Goal: Task Accomplishment & Management: Manage account settings

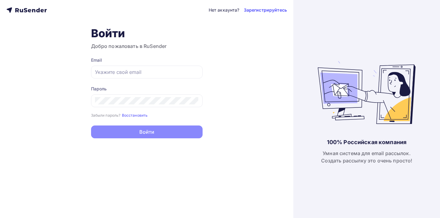
type input "[EMAIL_ADDRESS][DOMAIN_NAME]"
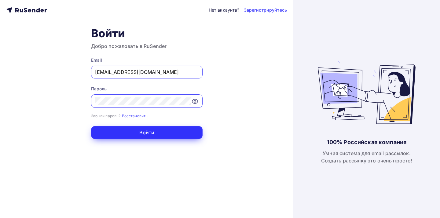
click at [150, 132] on button "Войти" at bounding box center [147, 132] width 112 height 13
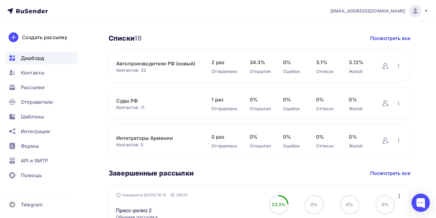
scroll to position [243, 0]
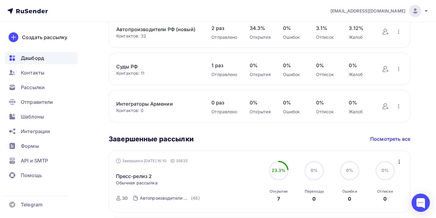
click at [28, 7] on icon at bounding box center [27, 10] width 40 height 7
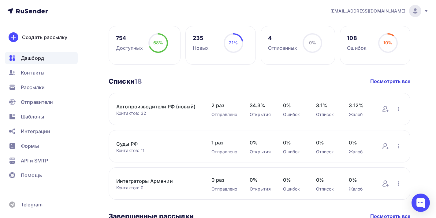
scroll to position [124, 0]
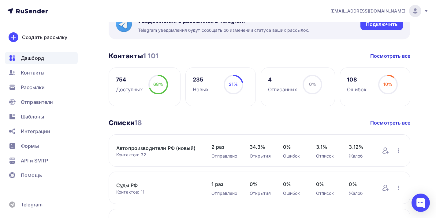
click at [416, 8] on img at bounding box center [414, 10] width 7 height 7
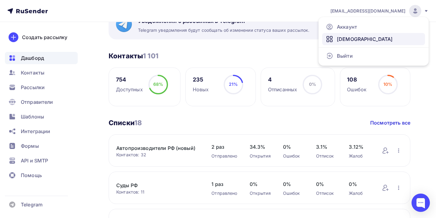
click at [350, 38] on span "[DEMOGRAPHIC_DATA]" at bounding box center [365, 38] width 56 height 7
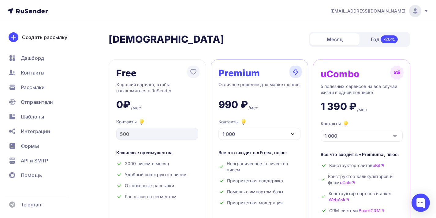
click at [415, 13] on img at bounding box center [414, 10] width 7 height 7
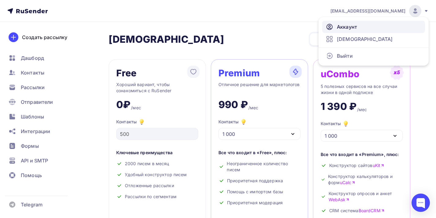
click at [396, 26] on link "Аккаунт" at bounding box center [373, 27] width 103 height 12
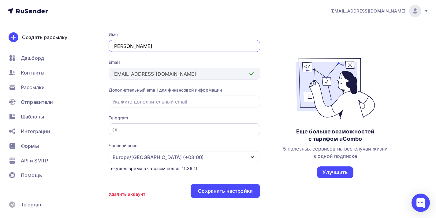
scroll to position [78, 0]
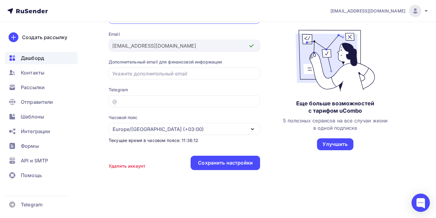
click at [37, 54] on div "Дашборд" at bounding box center [41, 58] width 73 height 12
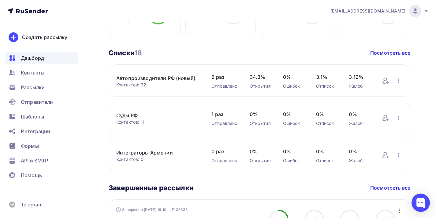
scroll to position [67, 0]
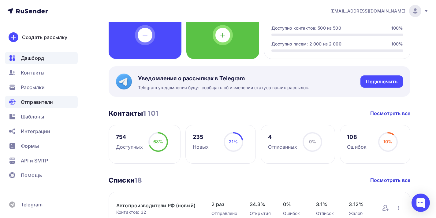
click at [40, 104] on span "Отправители" at bounding box center [37, 101] width 32 height 7
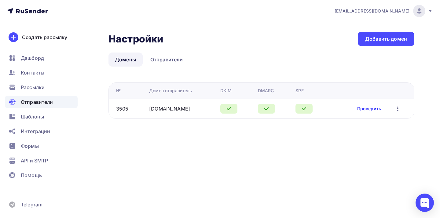
click at [364, 109] on link "Проверить" at bounding box center [369, 109] width 24 height 6
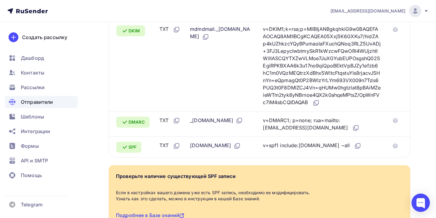
scroll to position [61, 0]
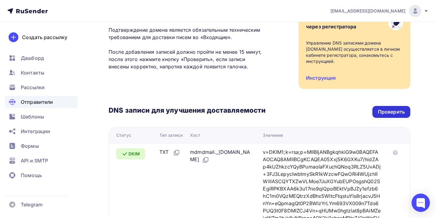
click at [387, 114] on div "Проверить" at bounding box center [391, 112] width 27 height 7
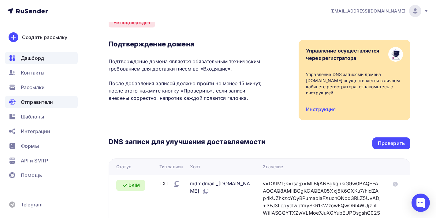
scroll to position [33, 0]
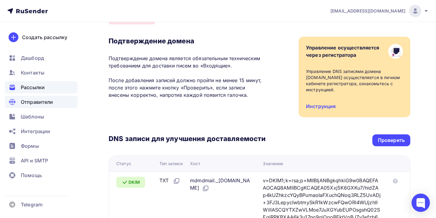
click at [31, 89] on span "Рассылки" at bounding box center [33, 87] width 24 height 7
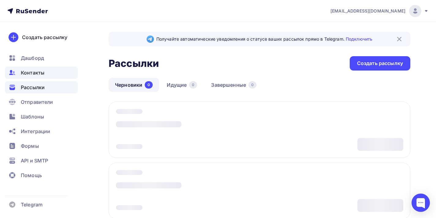
click at [28, 70] on span "Контакты" at bounding box center [33, 72] width 24 height 7
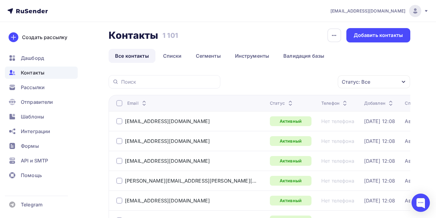
scroll to position [4, 0]
click at [43, 116] on span "Шаблоны" at bounding box center [32, 116] width 23 height 7
